Goal: Communication & Community: Participate in discussion

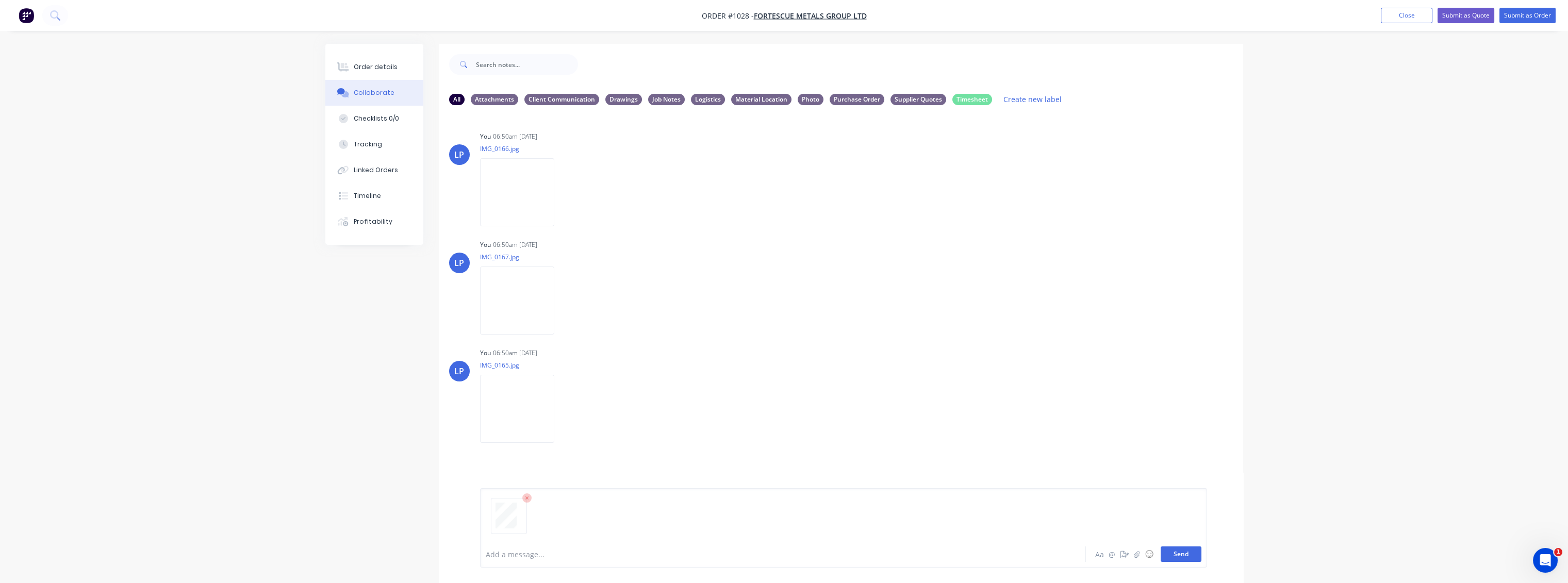
click at [1181, 553] on button "Send" at bounding box center [1180, 554] width 40 height 15
click at [1182, 558] on button "Send" at bounding box center [1180, 554] width 40 height 15
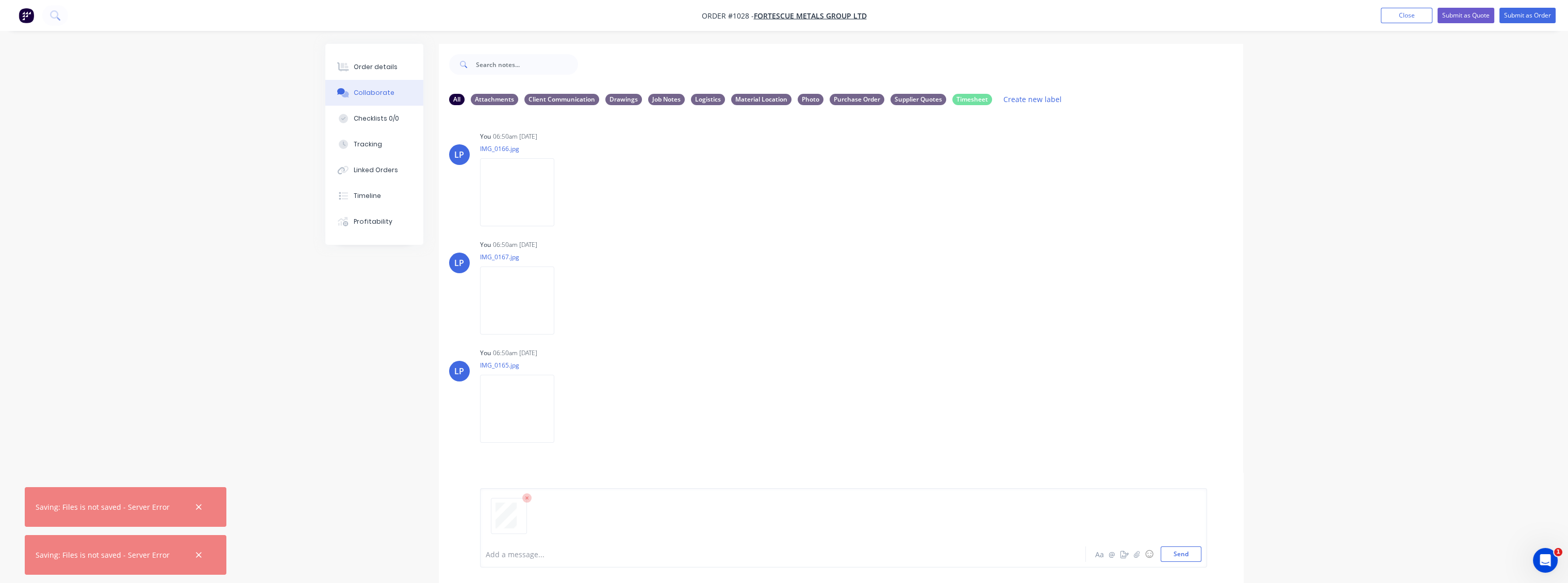
click at [611, 530] on div at bounding box center [844, 520] width 716 height 53
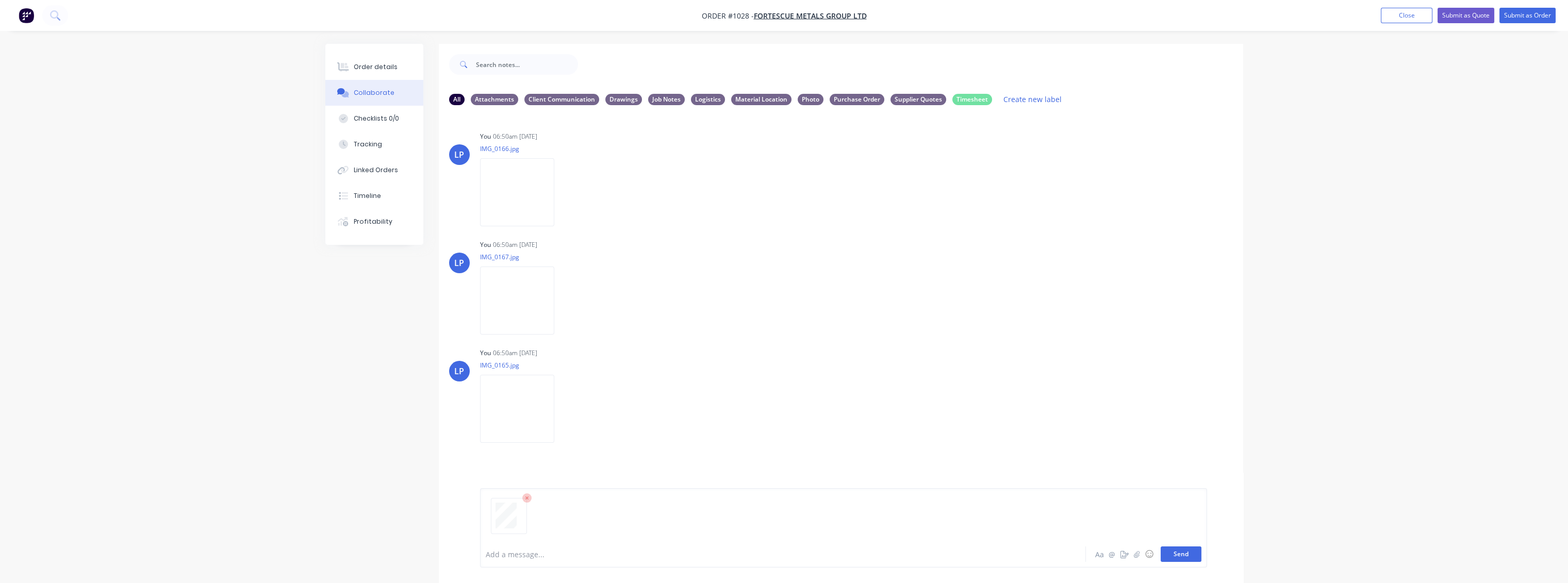
click at [1166, 555] on button "Send" at bounding box center [1180, 554] width 40 height 15
click at [561, 516] on icon "button" at bounding box center [563, 517] width 3 height 12
click at [595, 473] on button "Labels" at bounding box center [630, 480] width 116 height 23
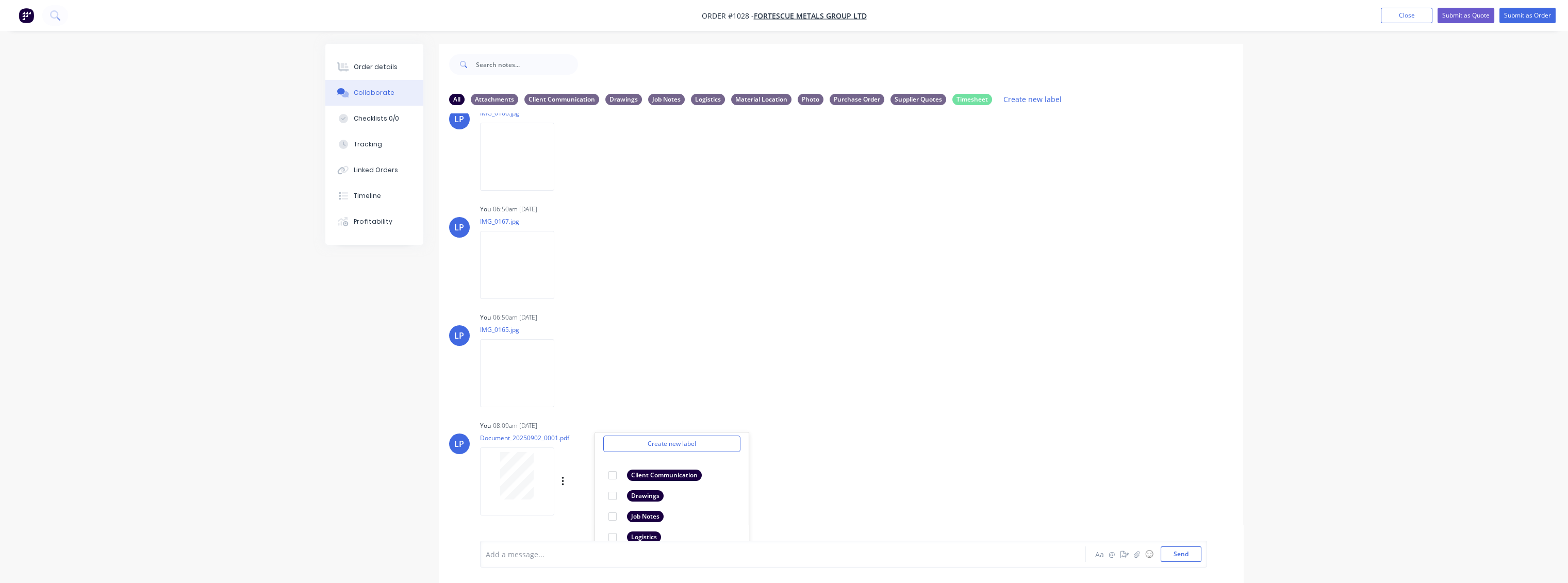
scroll to position [153, 0]
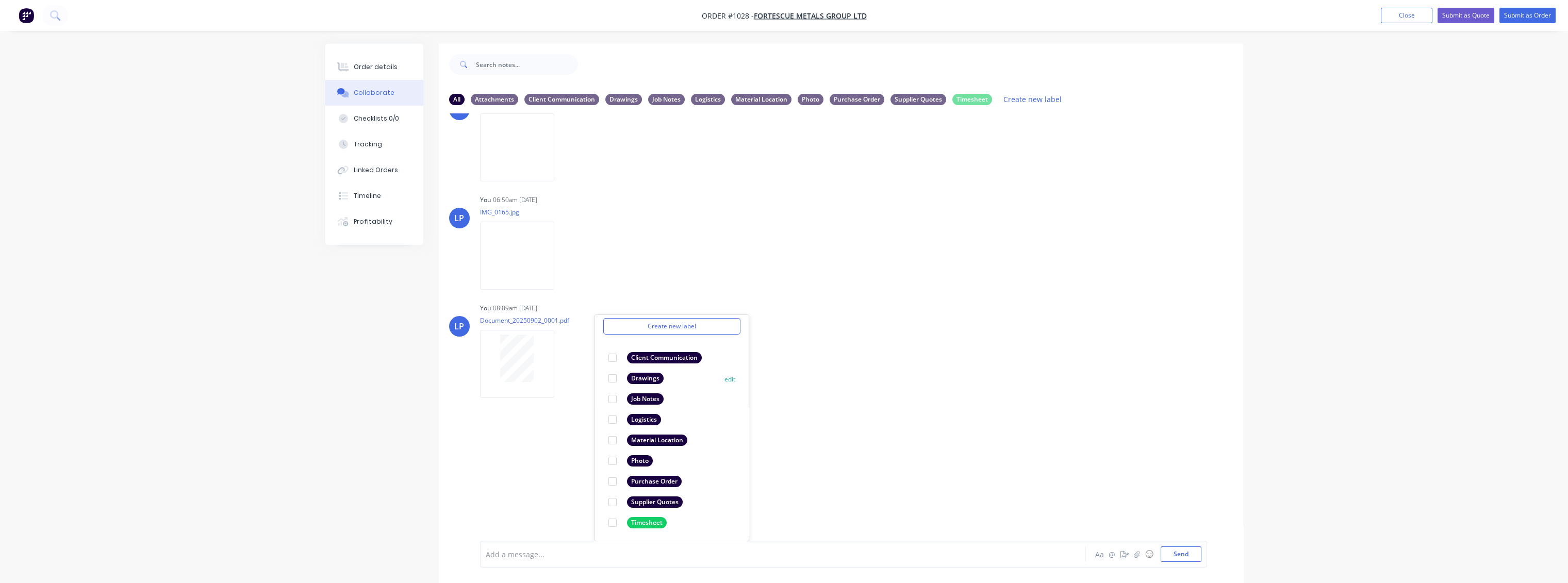
click at [613, 376] on div at bounding box center [613, 378] width 21 height 21
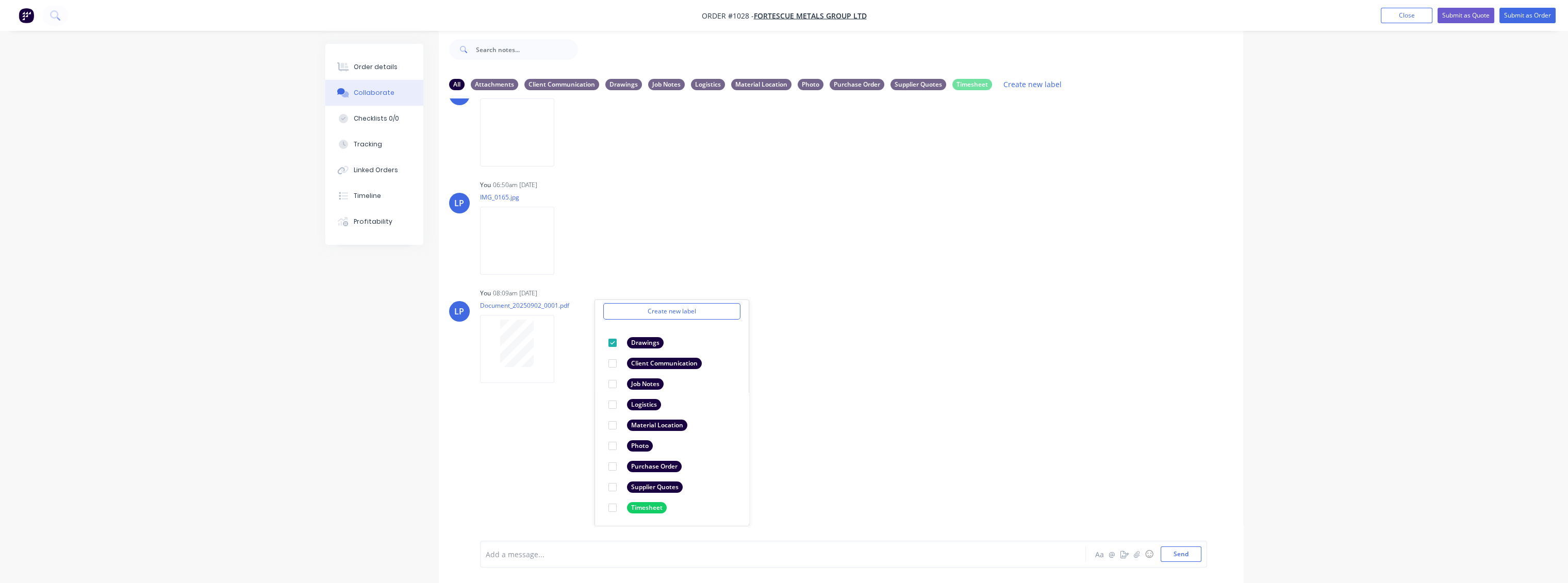
scroll to position [15, 0]
click at [836, 387] on div "LP You 06:50am [DATE] IMG_0166.jpg Labels Download Delete LP You 06:50am [DATE]…" at bounding box center [841, 312] width 805 height 427
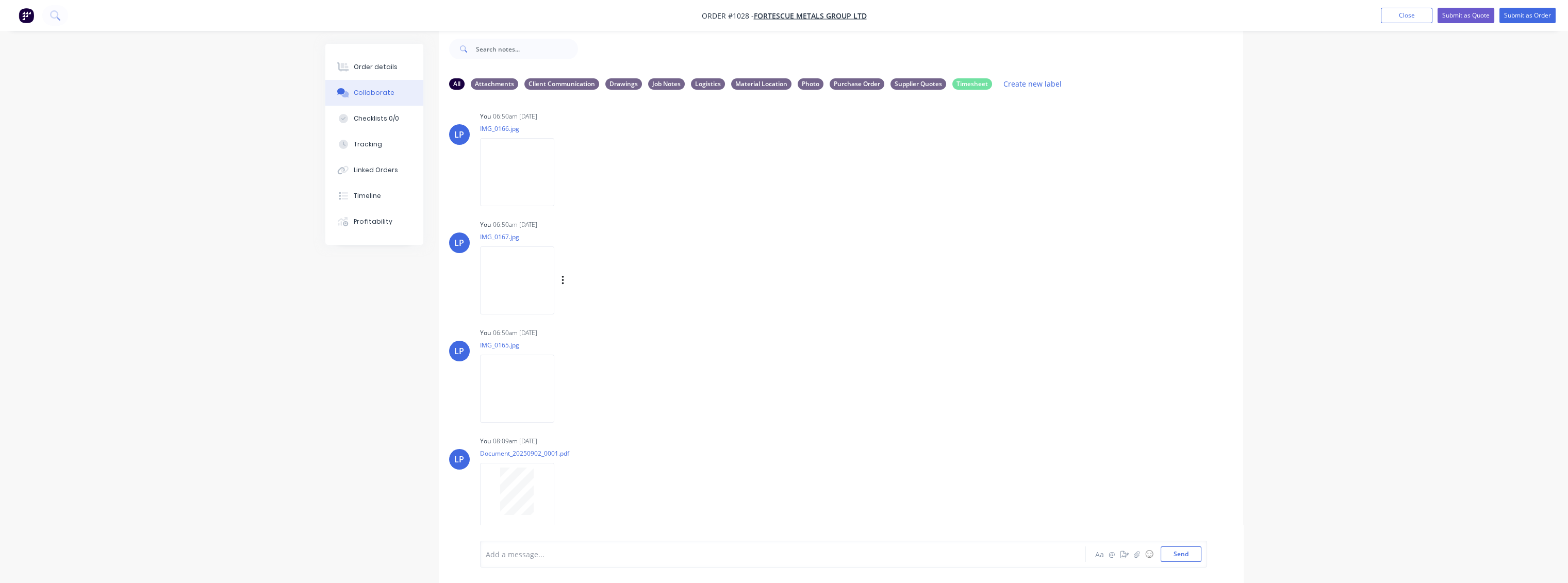
scroll to position [0, 0]
click at [1190, 556] on button "Send" at bounding box center [1180, 554] width 40 height 15
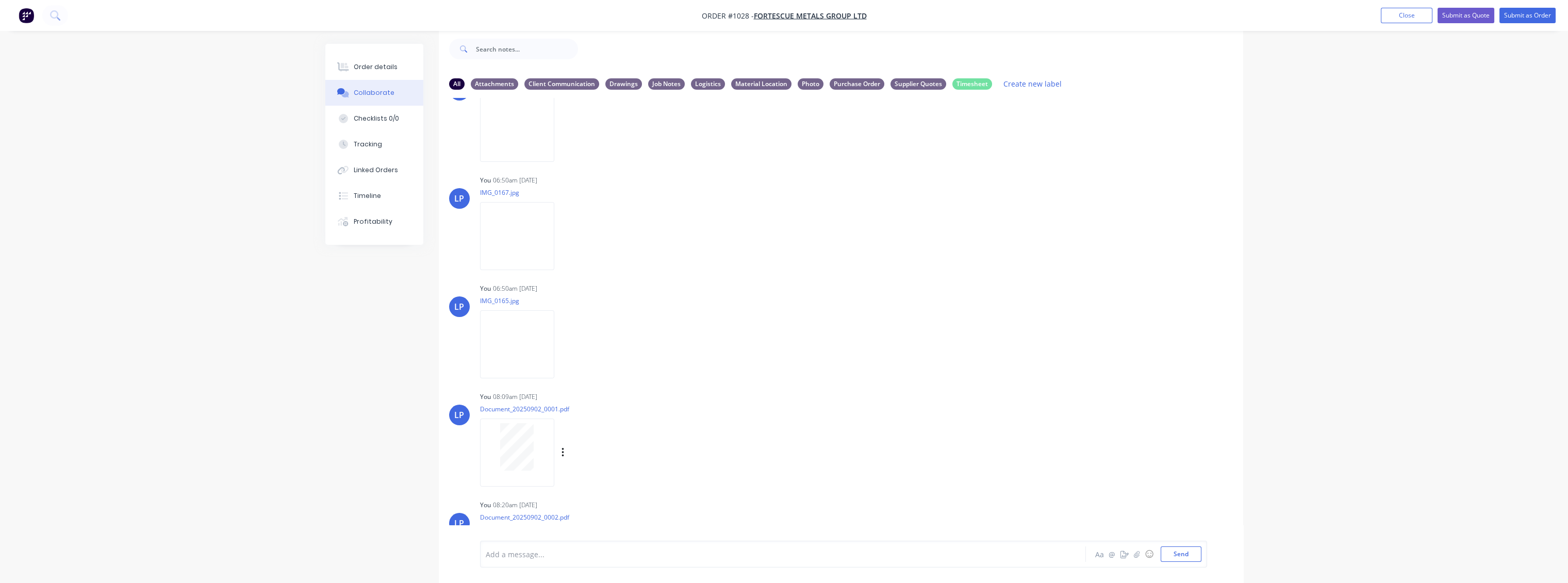
scroll to position [123, 0]
